Goal: Navigation & Orientation: Find specific page/section

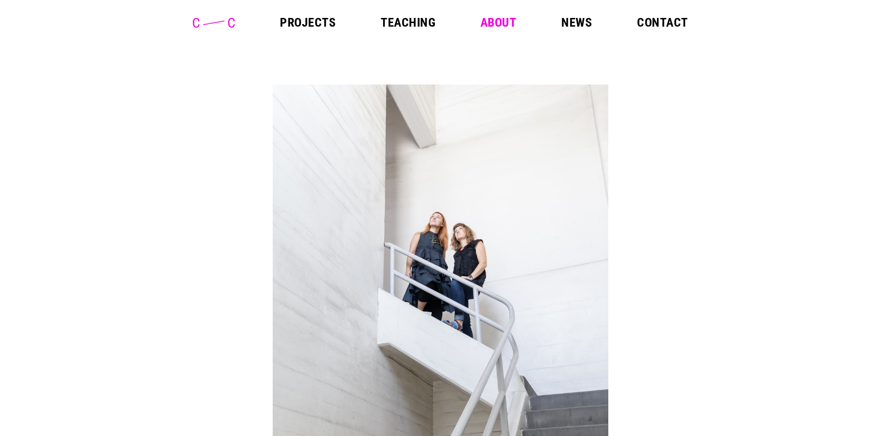
click at [283, 24] on link "Projects" at bounding box center [308, 22] width 56 height 12
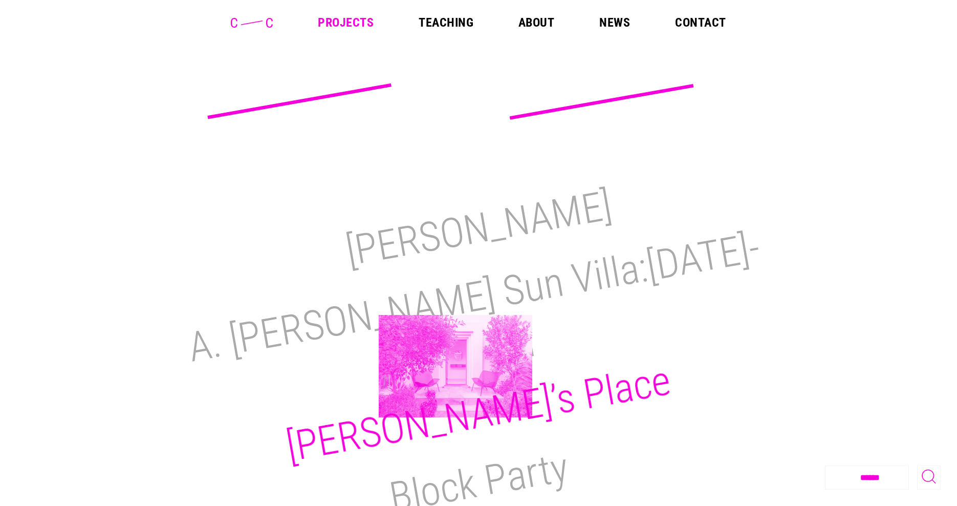
click at [456, 366] on h2 "[PERSON_NAME]’s Place" at bounding box center [479, 413] width 392 height 115
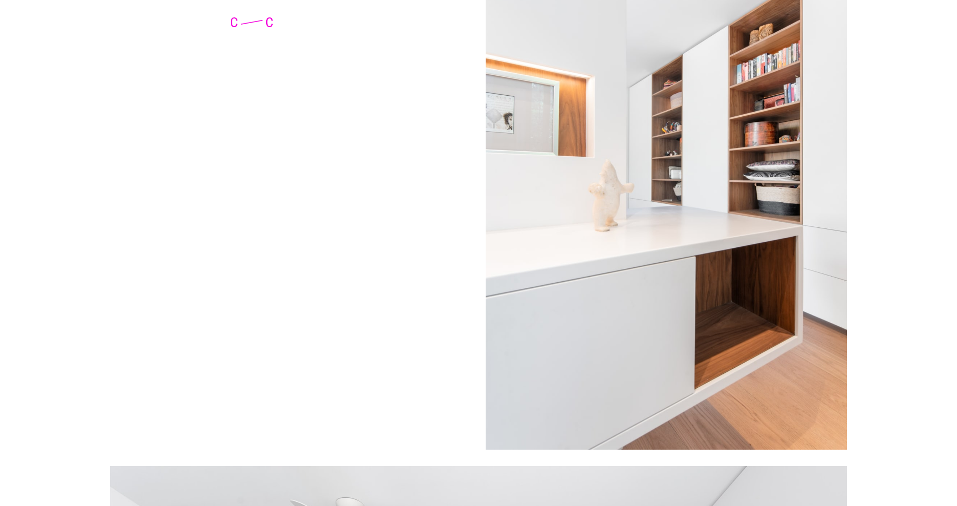
scroll to position [3779, 0]
